Goal: Task Accomplishment & Management: Manage account settings

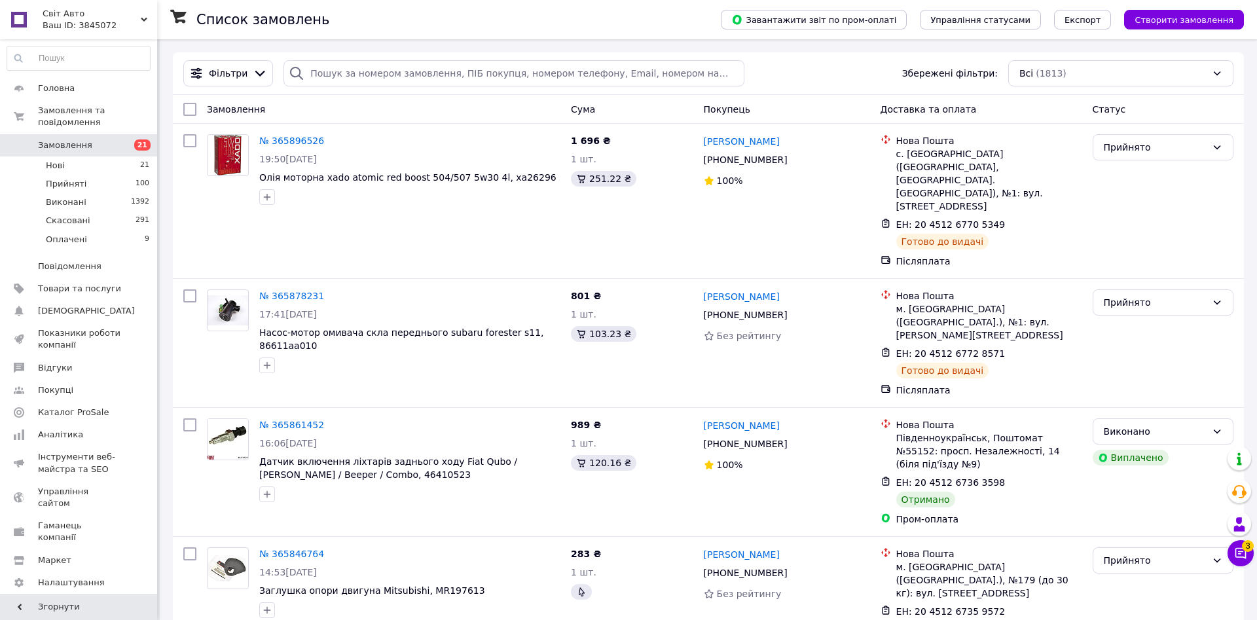
click at [126, 134] on link "Замовлення 21" at bounding box center [78, 145] width 157 height 22
click at [120, 406] on span "Каталог ProSale" at bounding box center [79, 412] width 83 height 12
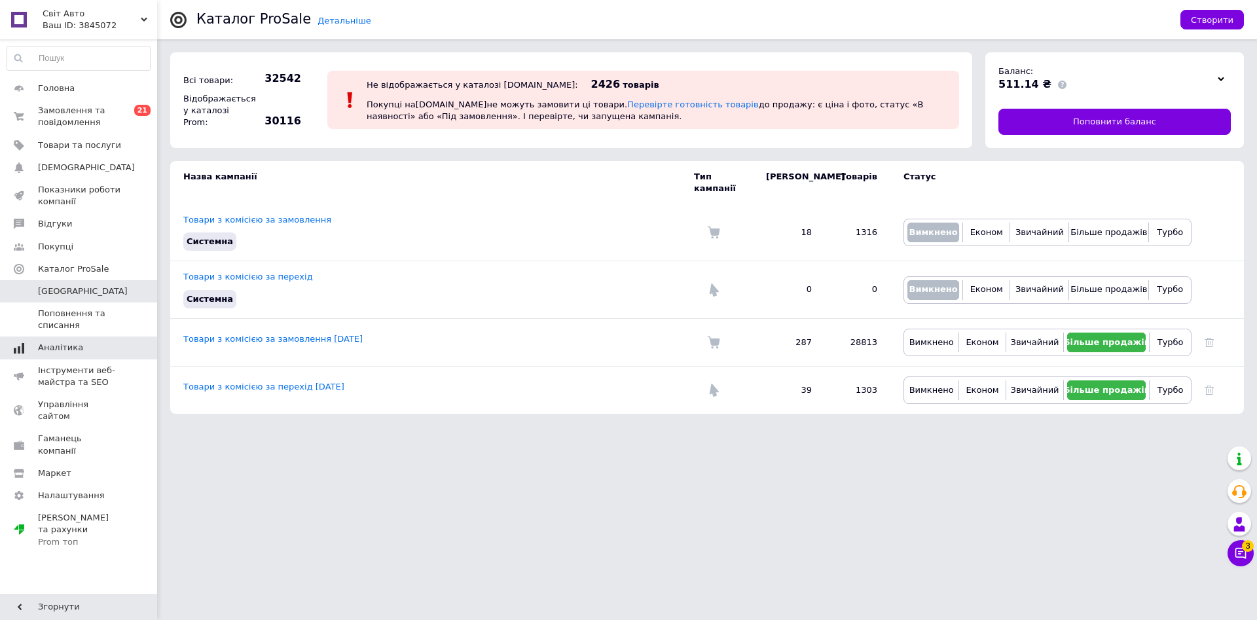
click at [98, 347] on span "Аналітика" at bounding box center [79, 348] width 83 height 12
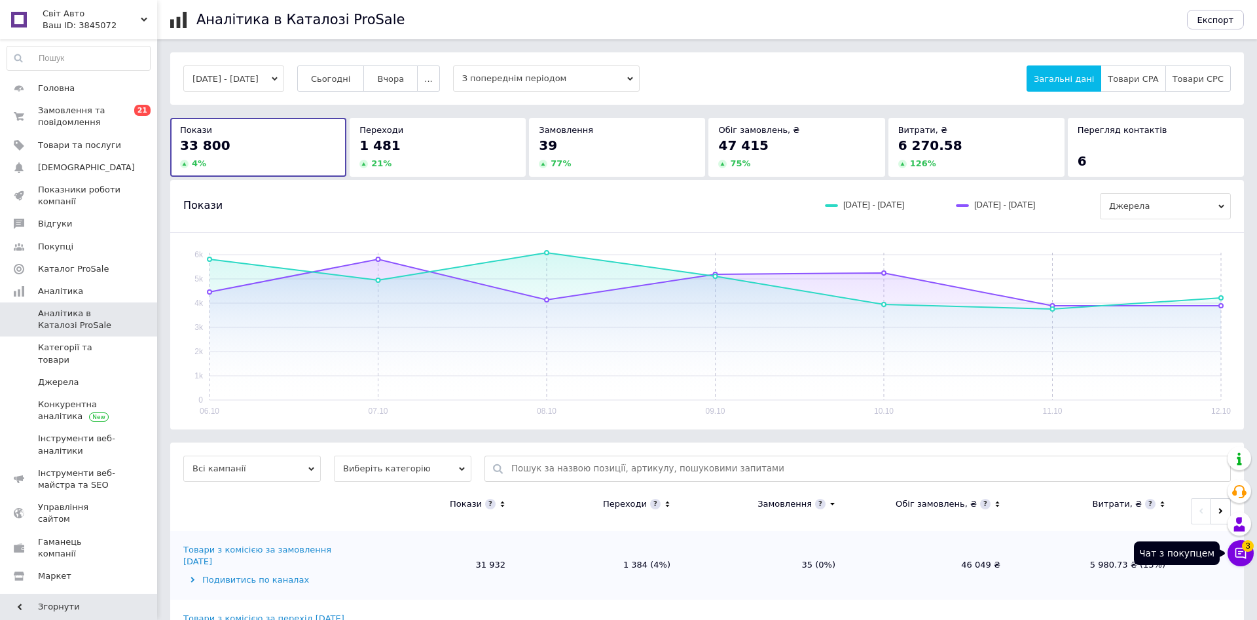
click at [1239, 544] on button "Чат з покупцем 3" at bounding box center [1240, 553] width 26 height 26
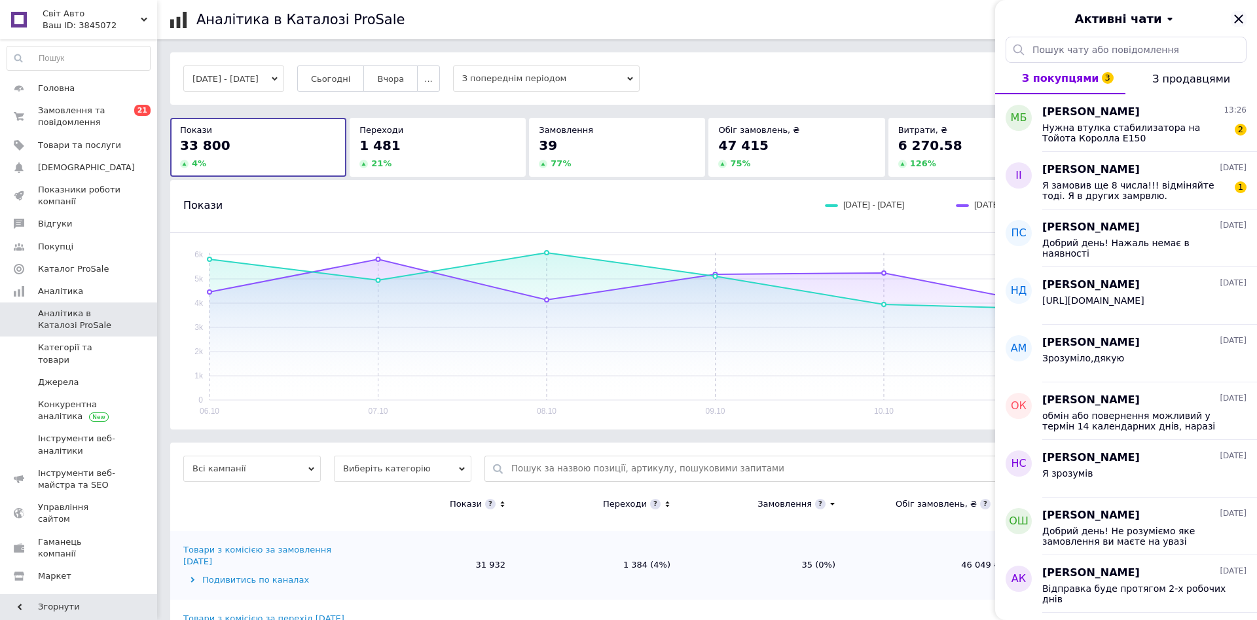
click at [1239, 14] on icon "Закрити" at bounding box center [1238, 19] width 16 height 16
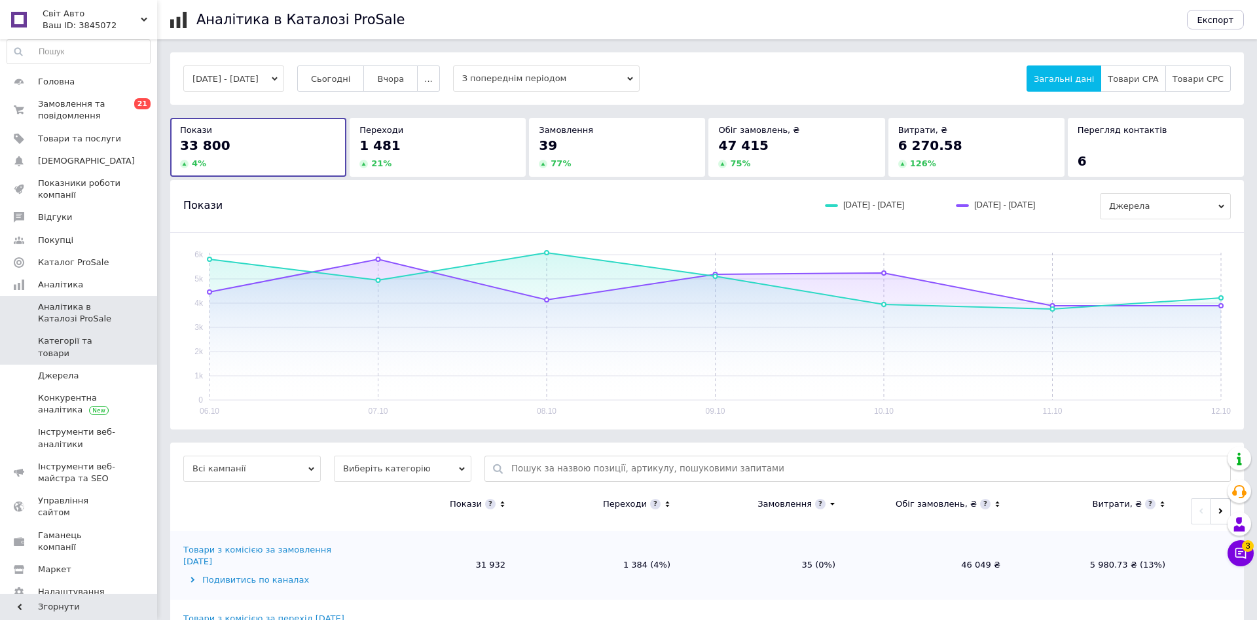
scroll to position [14, 0]
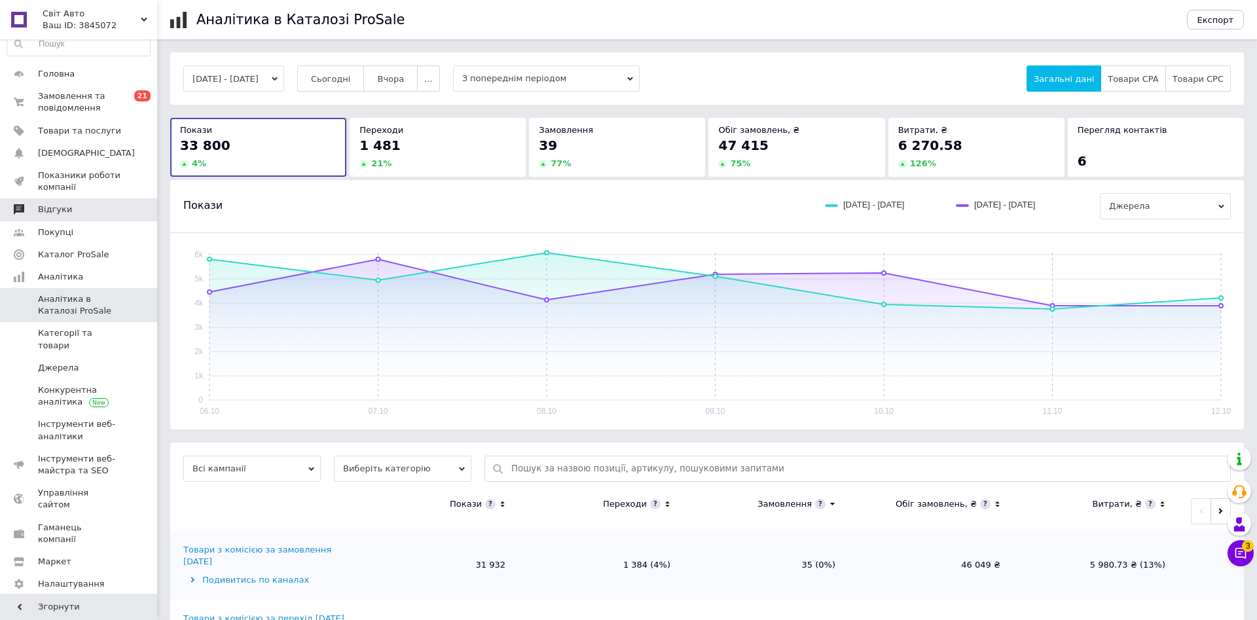
click at [92, 218] on link "Відгуки" at bounding box center [78, 209] width 157 height 22
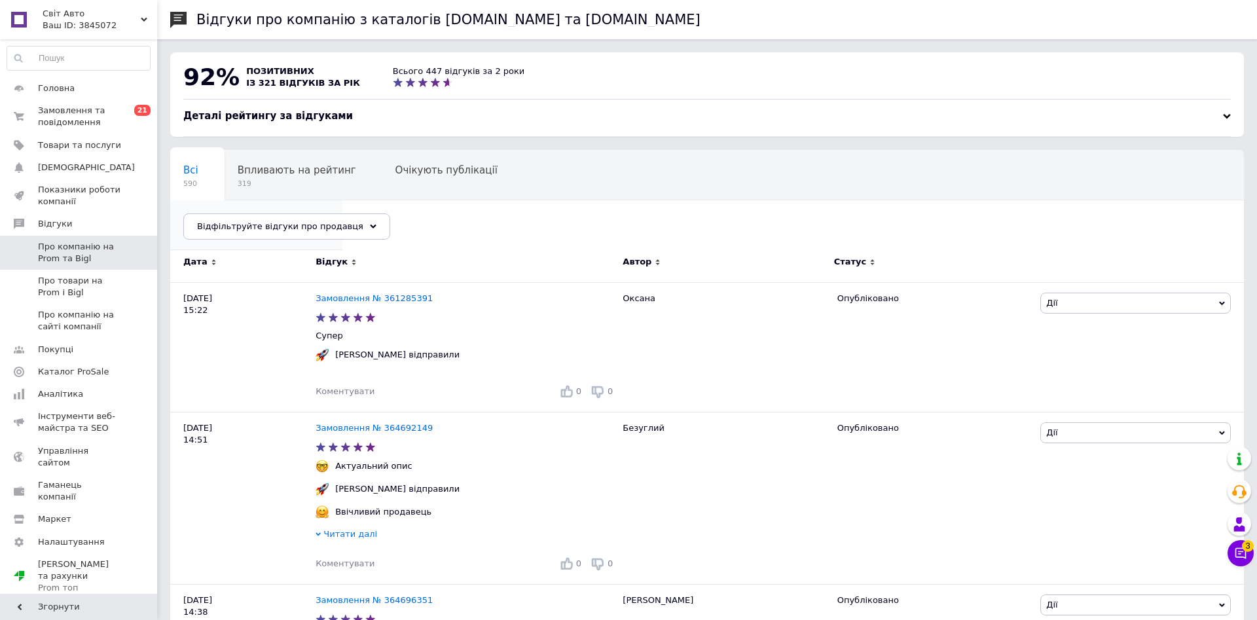
click at [316, 214] on span "Опубліковані без комен..." at bounding box center [249, 220] width 133 height 12
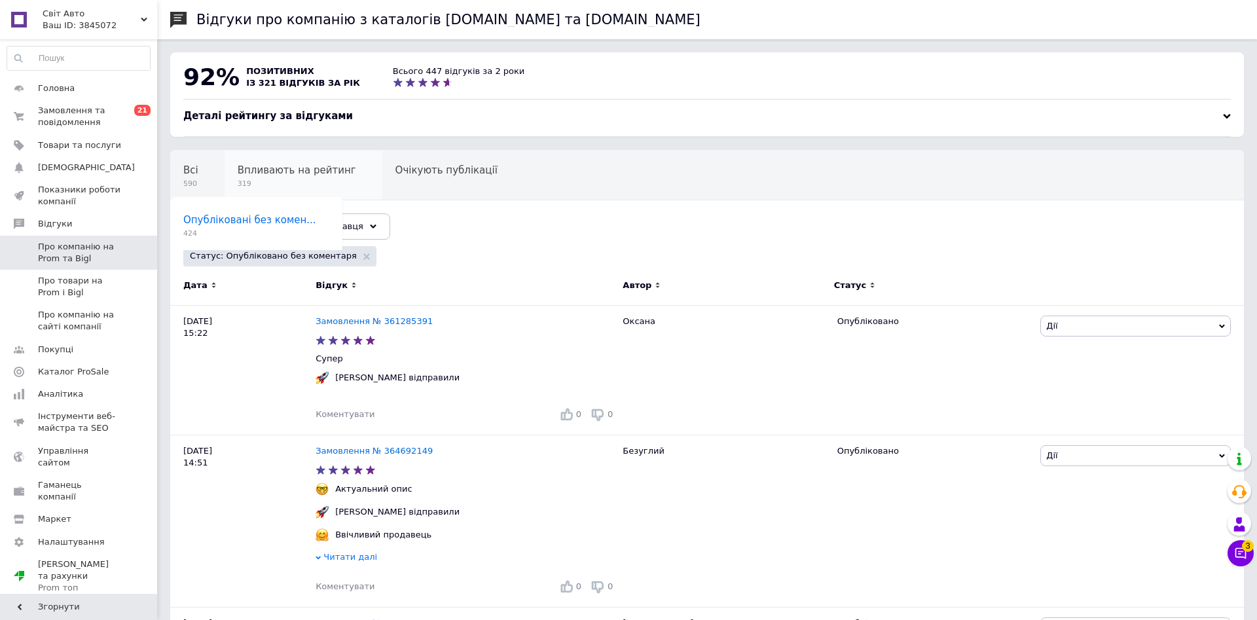
click at [291, 157] on div "Впливають на рейтинг 319" at bounding box center [303, 176] width 158 height 50
click at [216, 168] on div "Всі 590" at bounding box center [197, 176] width 54 height 50
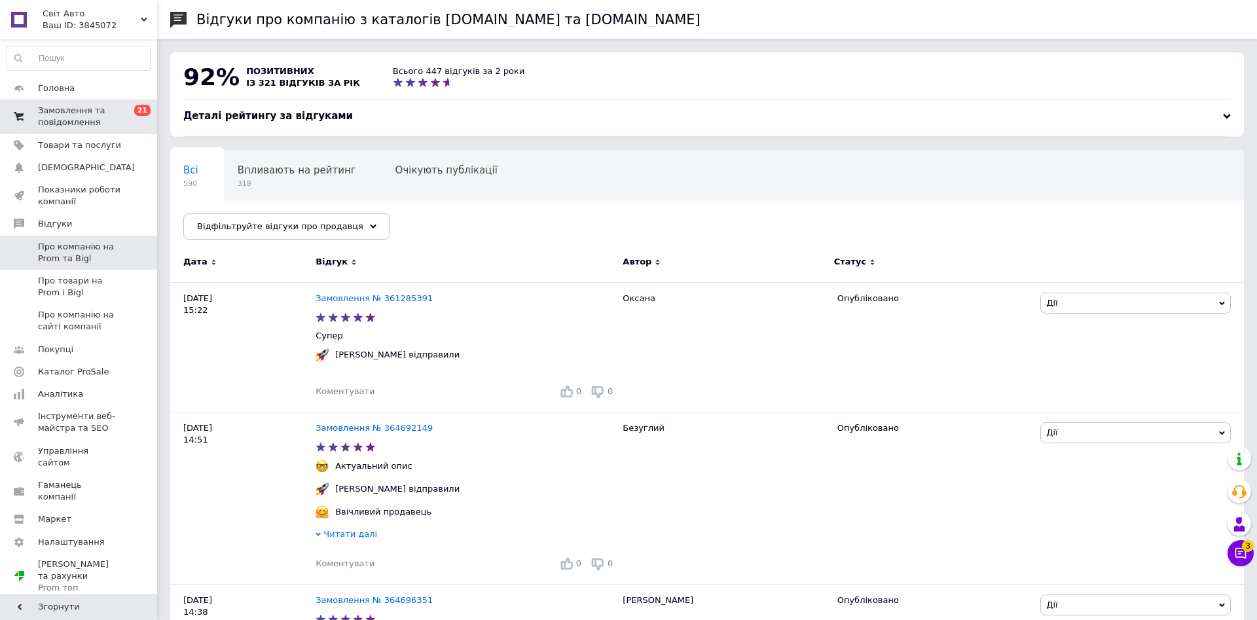
click at [119, 109] on span "Замовлення та повідомлення" at bounding box center [79, 117] width 83 height 24
